Goal: Task Accomplishment & Management: Manage account settings

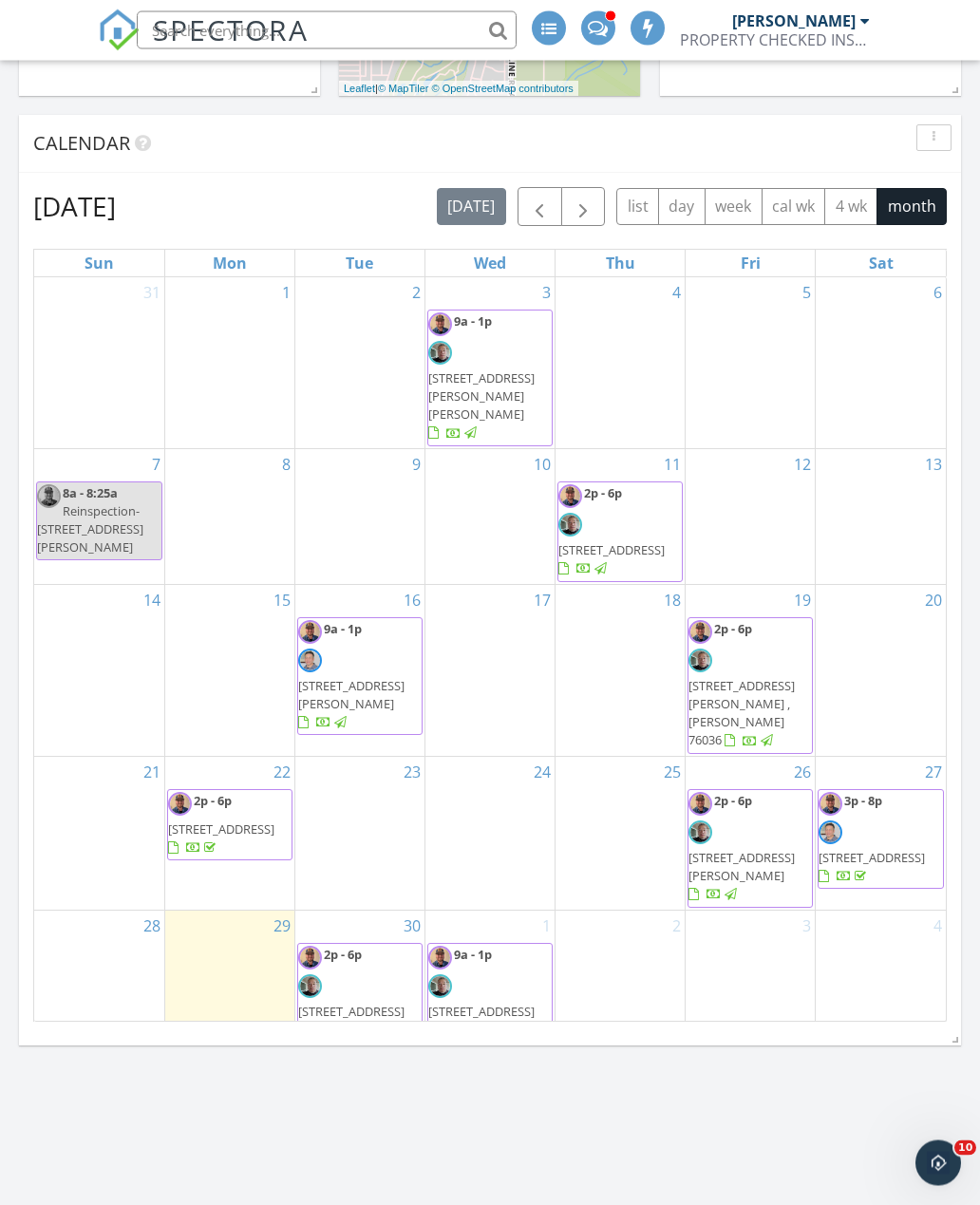
scroll to position [646, 0]
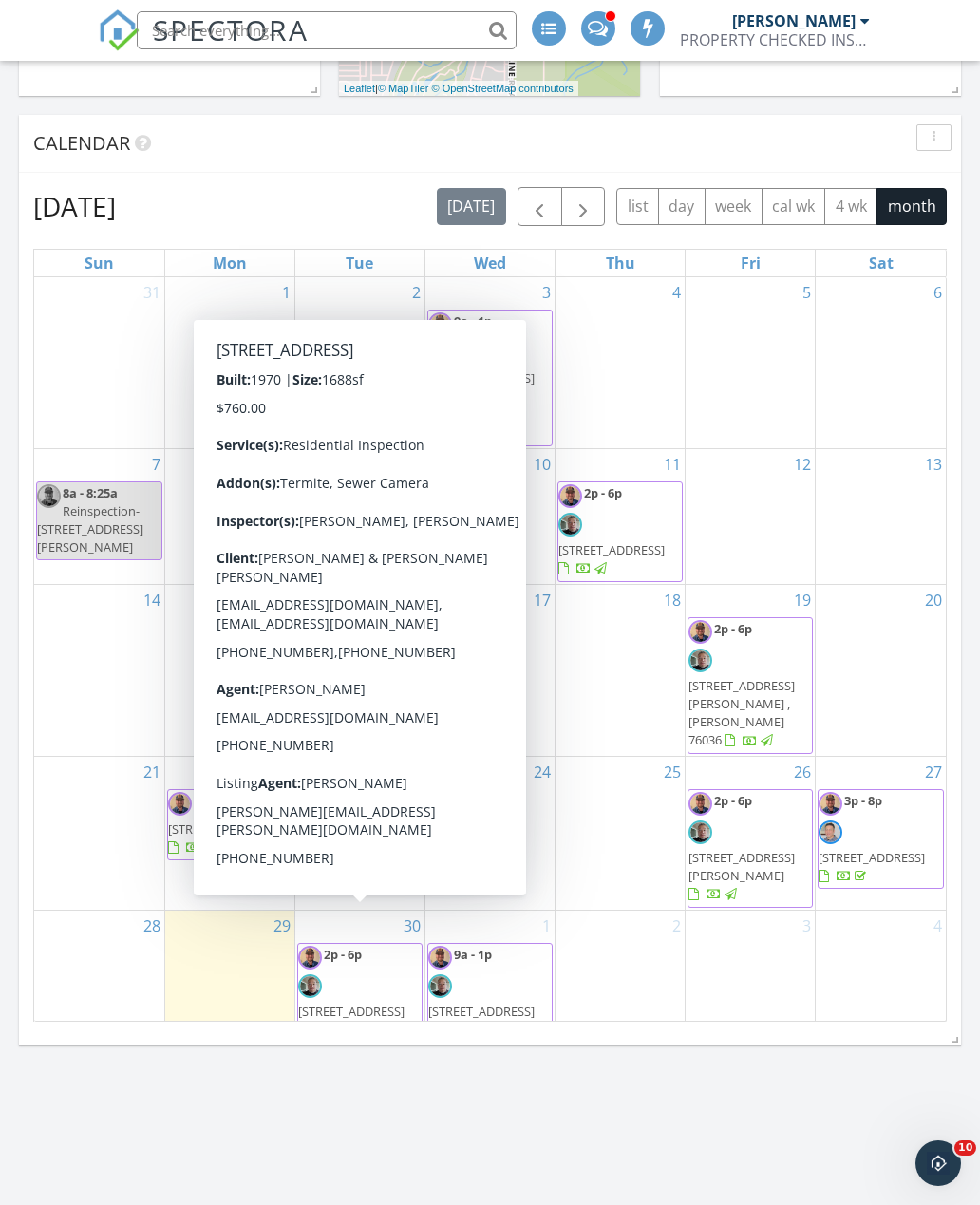
click at [365, 945] on link "2p - 6p [STREET_ADDRESS]" at bounding box center [352, 982] width 107 height 74
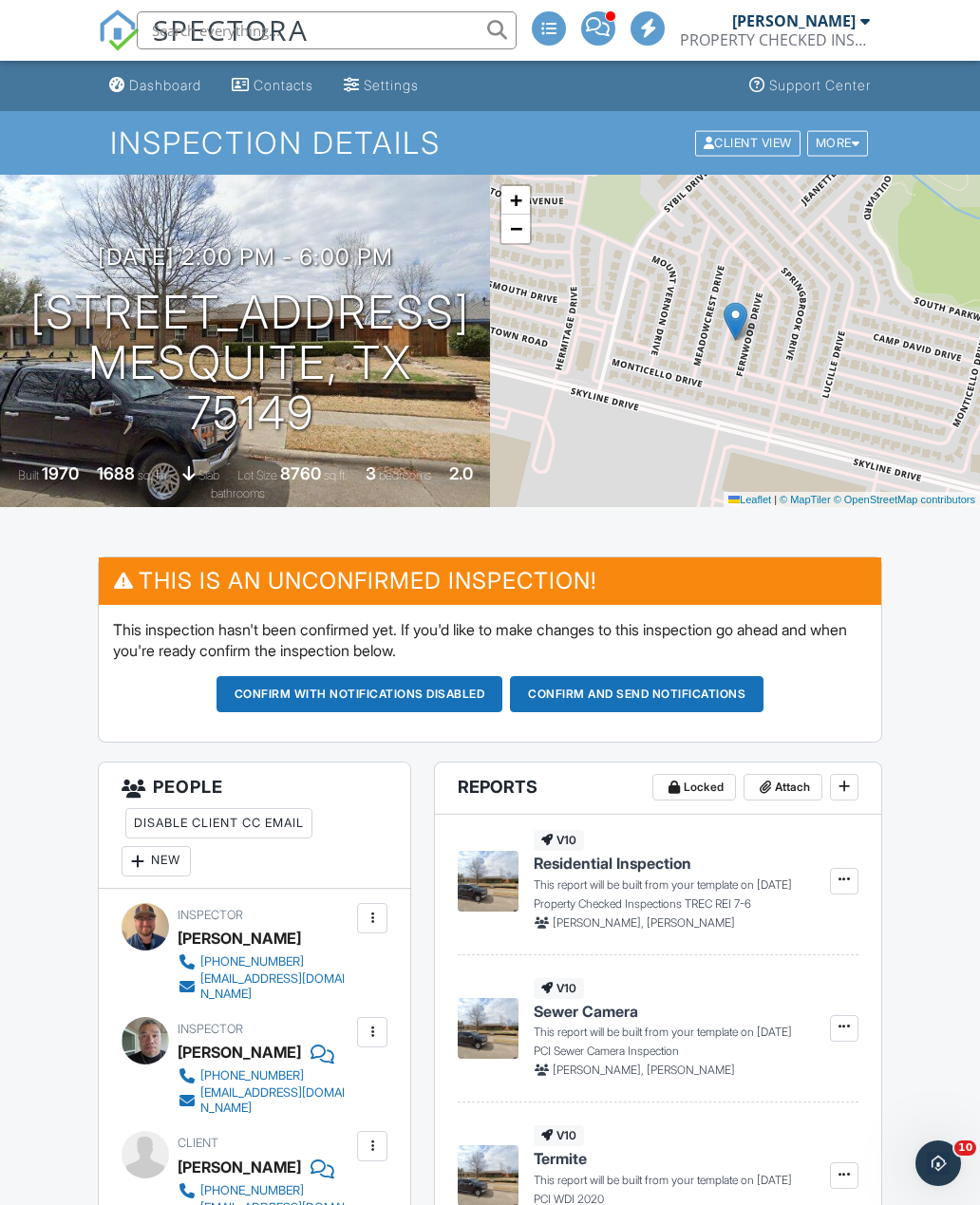
click at [601, 28] on span at bounding box center [598, 27] width 24 height 1
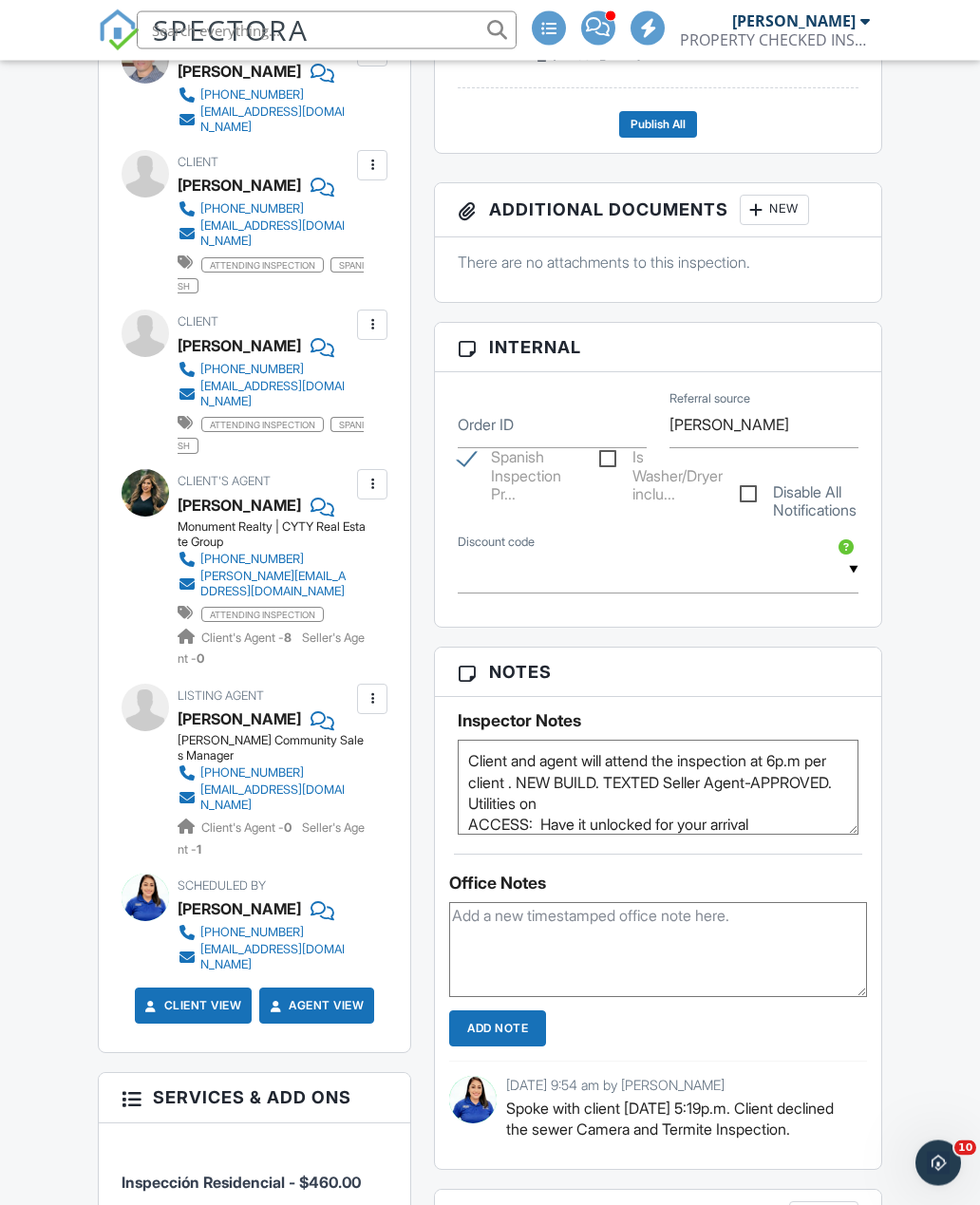
scroll to position [643, 0]
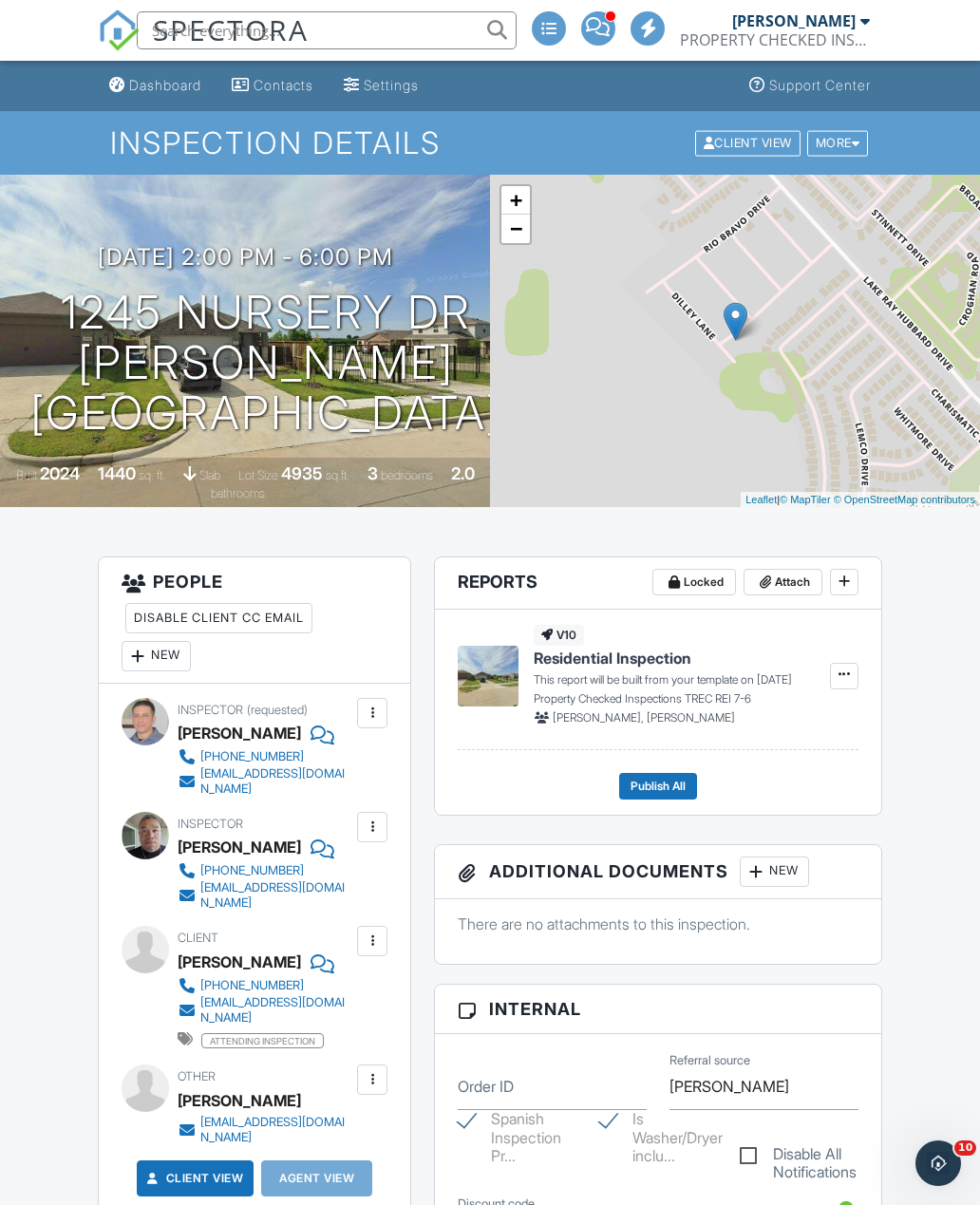
click at [115, 34] on img at bounding box center [119, 31] width 41 height 41
